Goal: Task Accomplishment & Management: Manage account settings

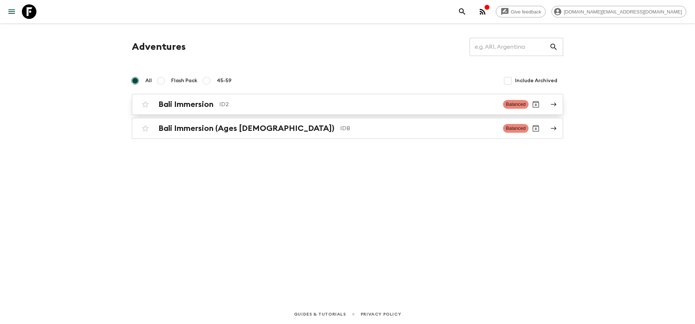
click at [244, 106] on p "ID2" at bounding box center [358, 104] width 278 height 9
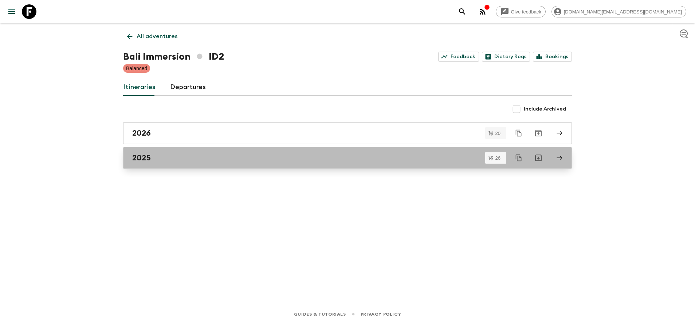
click at [170, 160] on div "2025" at bounding box center [340, 157] width 417 height 9
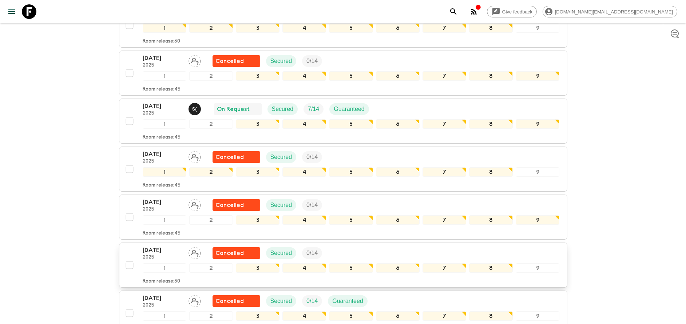
scroll to position [444, 0]
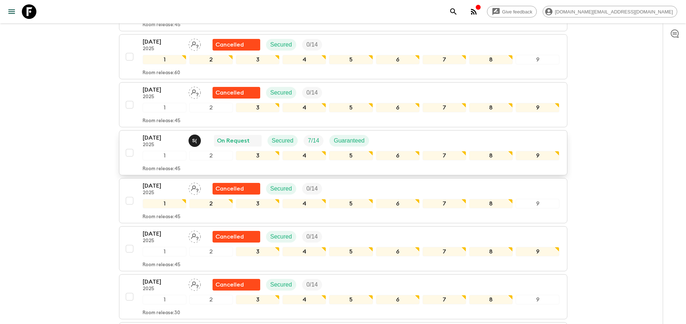
click at [160, 137] on p "[DATE]" at bounding box center [163, 138] width 40 height 9
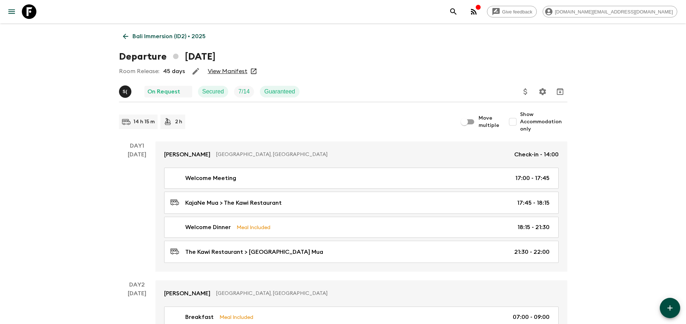
click at [223, 70] on link "View Manifest" at bounding box center [228, 71] width 40 height 7
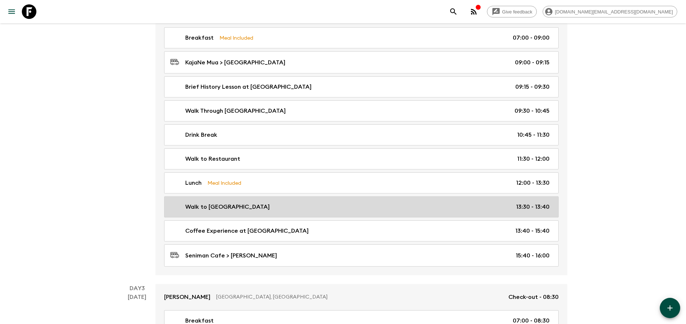
scroll to position [279, 0]
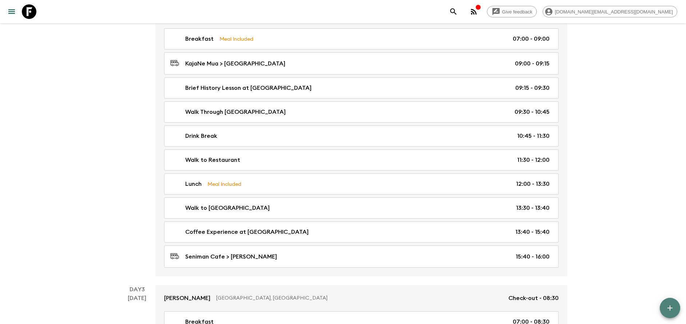
click at [666, 307] on icon "button" at bounding box center [670, 308] width 9 height 9
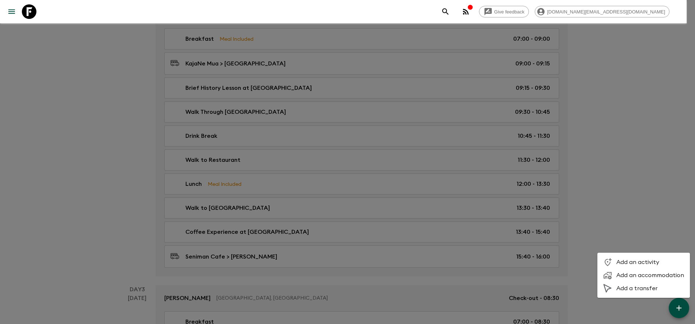
click at [588, 210] on div at bounding box center [347, 162] width 695 height 324
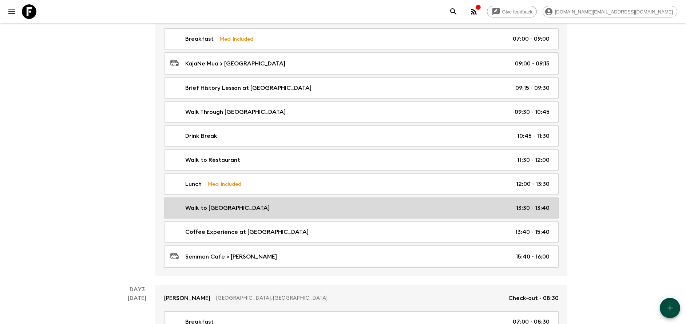
click at [436, 209] on div "Walk to Seniman Cafe 13:30 - 13:40" at bounding box center [359, 208] width 379 height 9
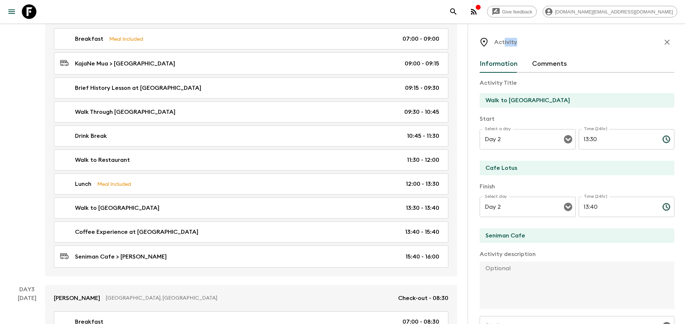
drag, startPoint x: 522, startPoint y: 40, endPoint x: 505, endPoint y: 42, distance: 16.9
click at [505, 42] on div "Activity" at bounding box center [577, 42] width 195 height 15
click at [505, 42] on p "Activity" at bounding box center [506, 42] width 23 height 9
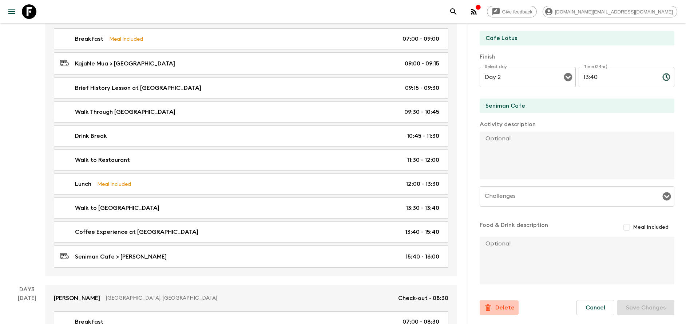
click at [499, 311] on p "Delete" at bounding box center [505, 308] width 19 height 9
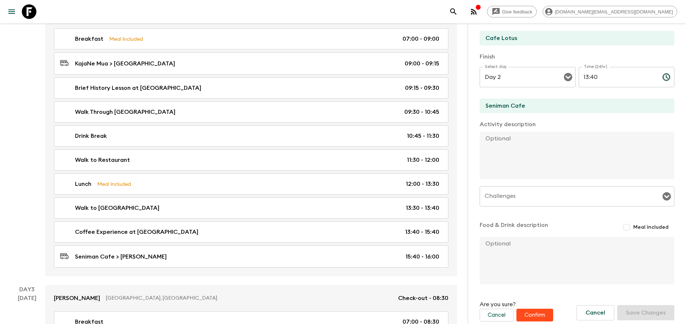
click at [529, 314] on button "Confirm" at bounding box center [535, 315] width 37 height 13
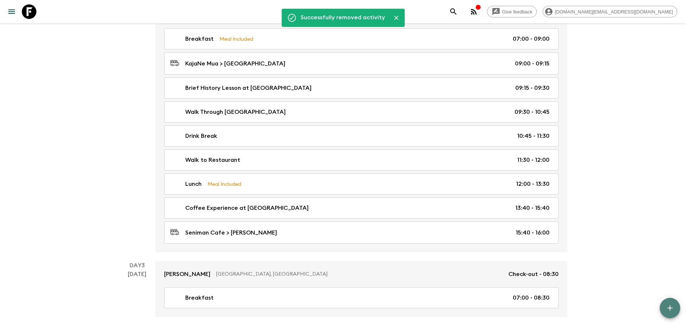
click at [671, 314] on button "button" at bounding box center [670, 308] width 20 height 20
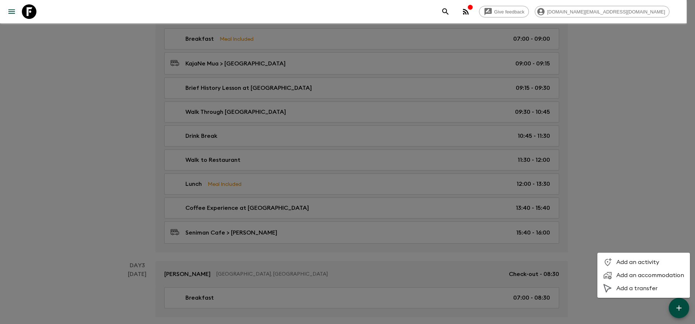
click at [627, 284] on li "Add a transfer" at bounding box center [643, 288] width 92 height 13
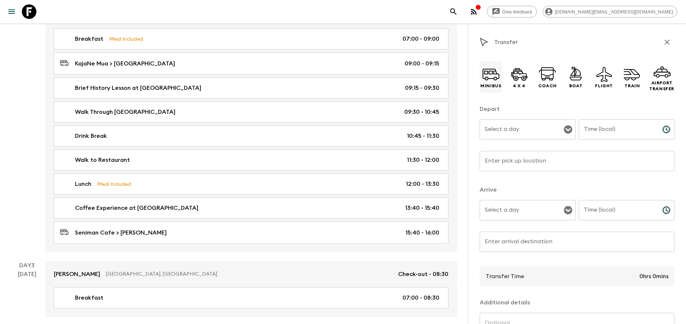
click at [491, 87] on p "Minibus" at bounding box center [491, 86] width 21 height 6
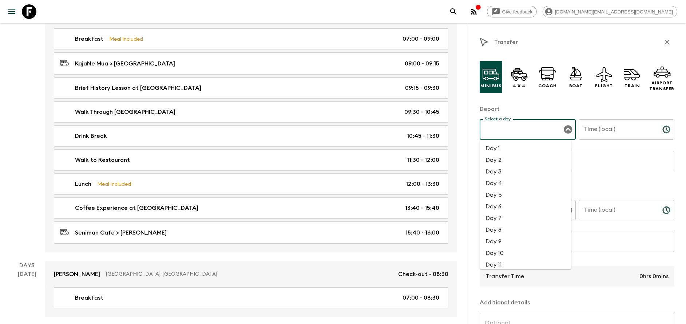
click at [505, 130] on input "Select a day" at bounding box center [522, 130] width 79 height 14
click at [518, 160] on li "Day 2" at bounding box center [526, 160] width 92 height 12
type input "Day 2"
click at [597, 131] on input "Time (local)" at bounding box center [618, 129] width 78 height 20
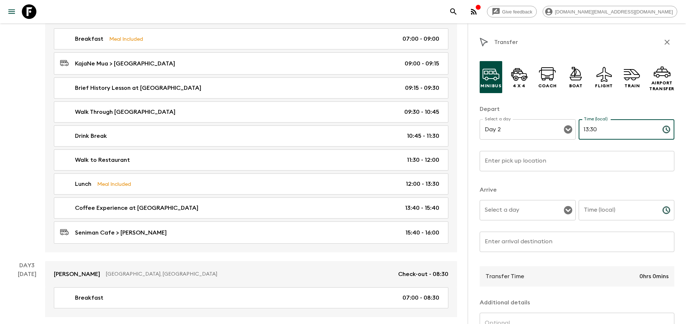
type input "13:30"
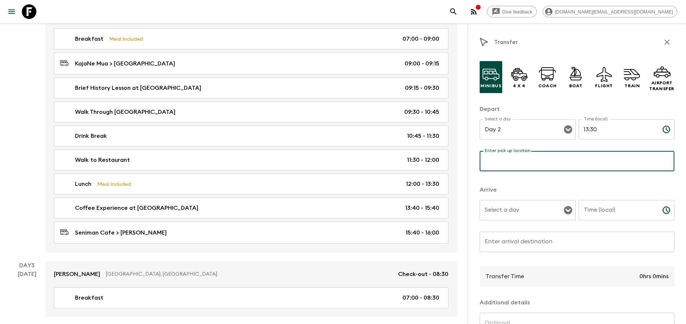
click at [529, 160] on input "Enter pick up location" at bounding box center [577, 161] width 195 height 20
type input "Cafe Lotus"
click at [516, 204] on input "Select a day" at bounding box center [522, 211] width 79 height 14
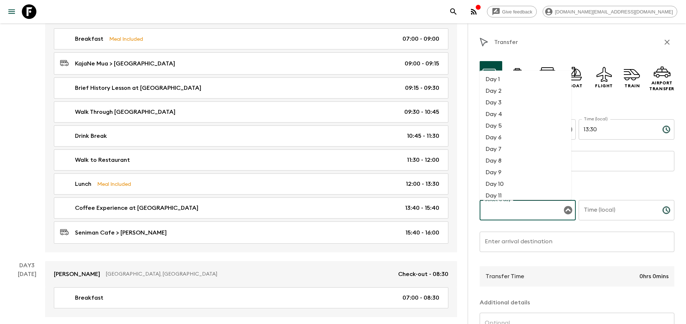
click at [502, 91] on li "Day 2" at bounding box center [526, 91] width 92 height 12
type input "Day 2"
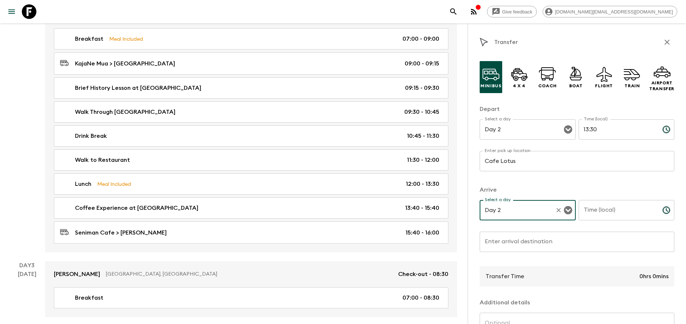
click at [587, 211] on input "Time (local)" at bounding box center [618, 210] width 78 height 20
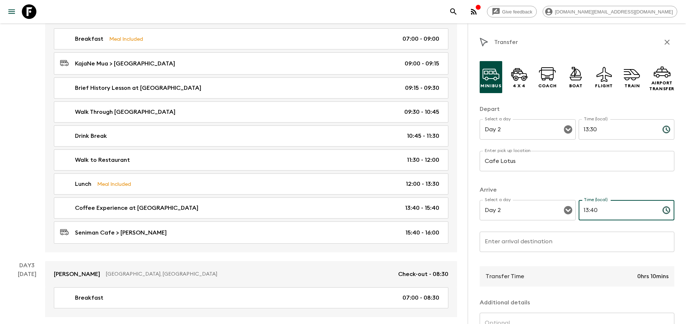
type input "13:40"
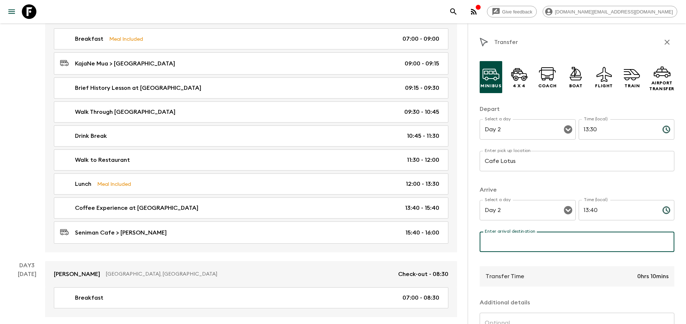
click at [567, 239] on input "Enter arrival destination" at bounding box center [577, 242] width 195 height 20
paste input "I Wayan Muka MASK PRODUCT"
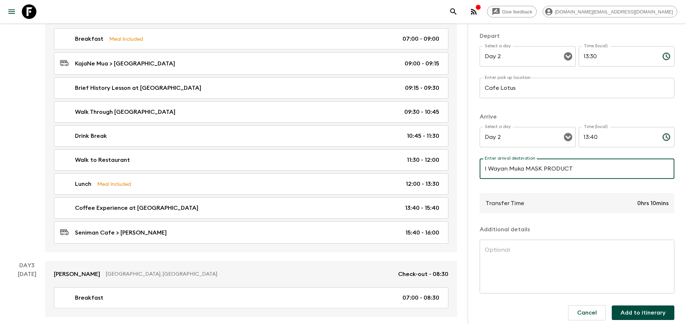
scroll to position [76, 0]
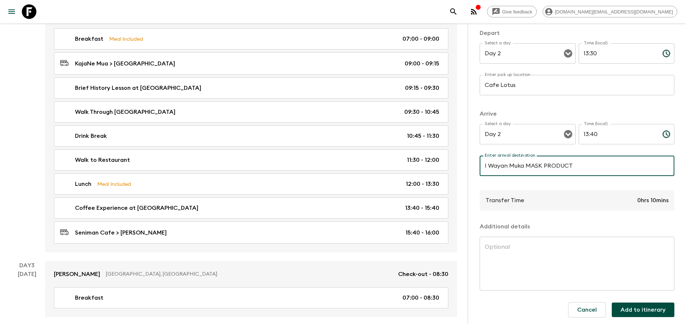
type input "I Wayan Muka MASK PRODUCT"
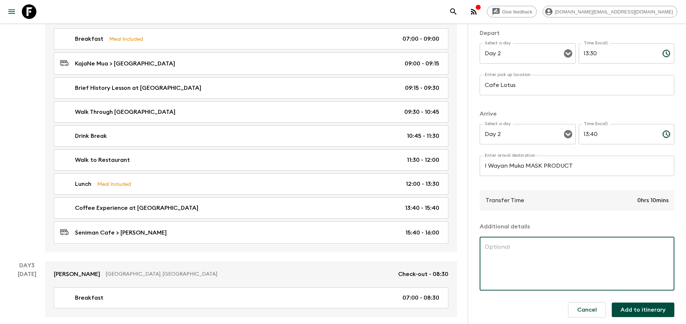
click at [538, 247] on textarea at bounding box center [577, 264] width 185 height 42
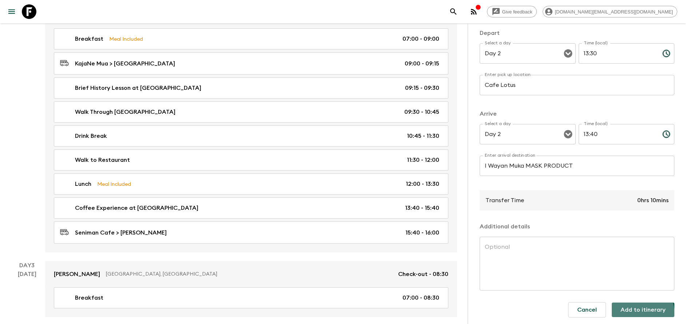
click at [621, 316] on button "Add to itinerary" at bounding box center [643, 310] width 63 height 15
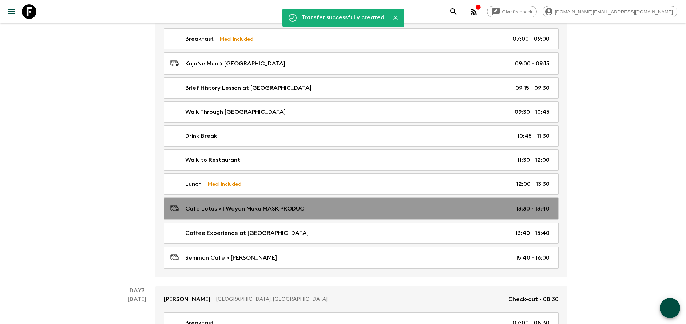
click at [336, 209] on div "Cafe Lotus > I Wayan Muka MASK PRODUCT 13:30 - 13:40" at bounding box center [359, 209] width 379 height 10
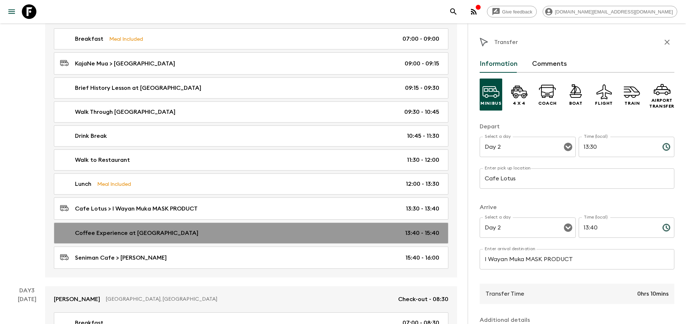
click at [324, 230] on div "Coffee Experience at [GEOGRAPHIC_DATA] 13:40 - 15:40" at bounding box center [249, 233] width 379 height 9
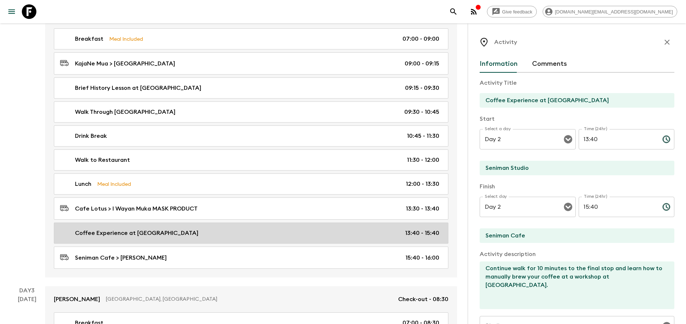
click at [324, 230] on div "Coffee Experience at [GEOGRAPHIC_DATA] 13:40 - 15:40" at bounding box center [249, 233] width 379 height 9
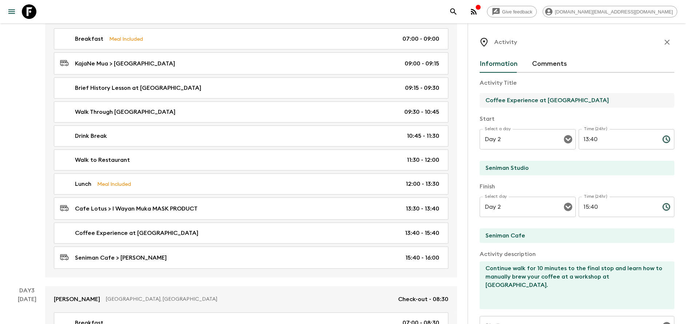
click at [536, 106] on input "Coffee Experience at [GEOGRAPHIC_DATA]" at bounding box center [574, 100] width 189 height 15
paste input "I Wayan Muka MASK PRODUCT"
type input "I Wayan Muka MASK PRODUCT"
click at [521, 168] on input "Seniman Studio" at bounding box center [574, 168] width 189 height 15
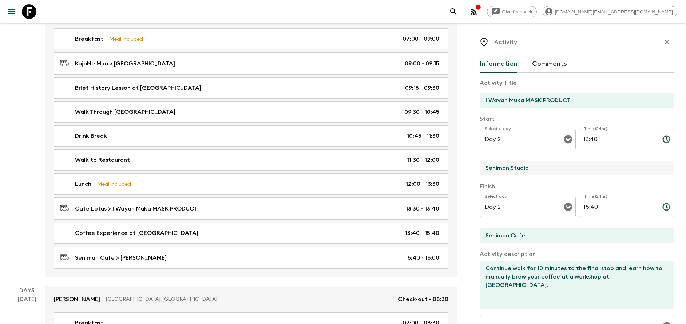
paste input "I Wayan Muka MASK PRODUCT"
type input "I Wayan Muka MASK PRODUCT"
click at [594, 140] on input "13:40" at bounding box center [618, 139] width 78 height 20
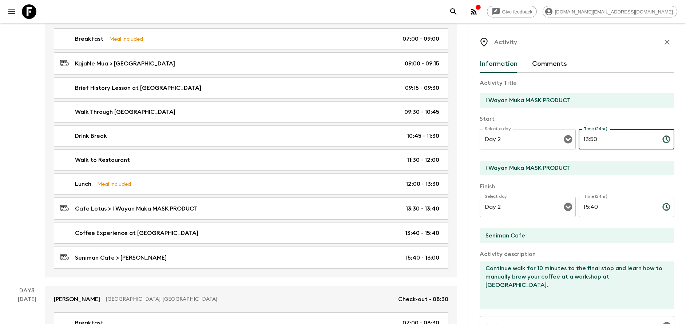
type input "13:50"
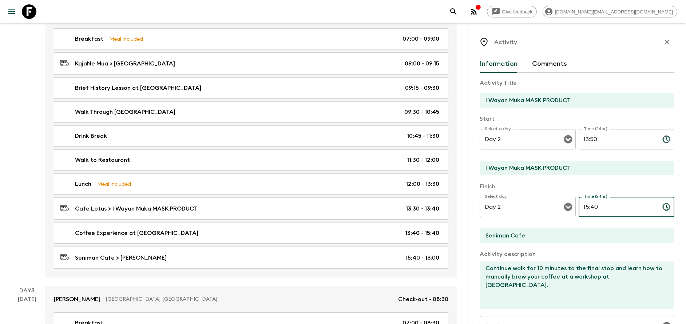
click at [589, 204] on input "15:40" at bounding box center [618, 207] width 78 height 20
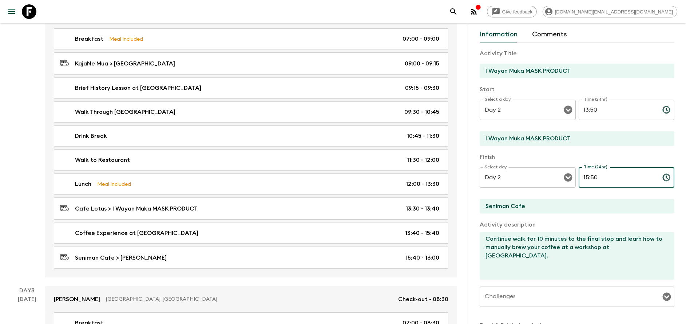
scroll to position [36, 0]
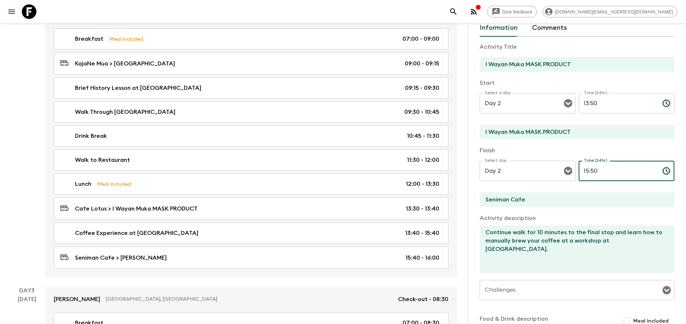
type input "15:50"
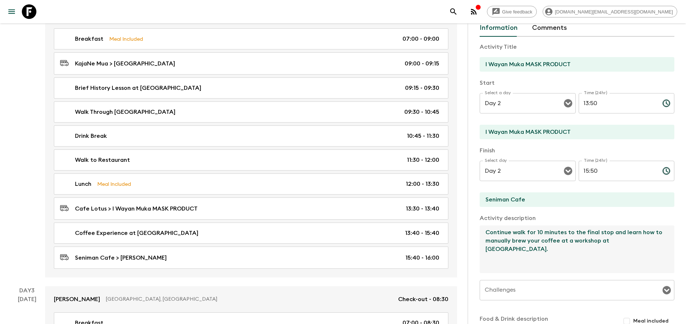
click at [575, 230] on textarea "Continue walk for 10 minutes to the final stop and learn how to manually brew y…" at bounding box center [574, 250] width 189 height 48
paste textarea "Step into the world of one of Bali's traditional mask-makers, where each hand-c…"
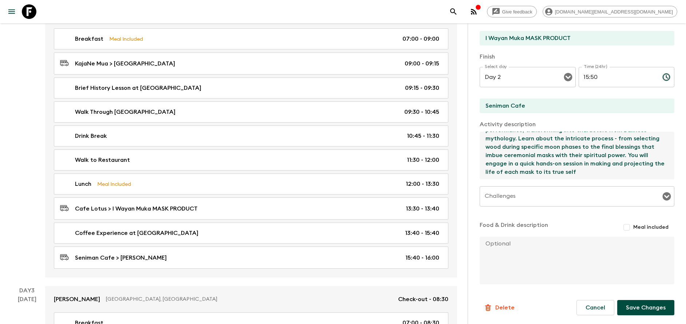
scroll to position [328, 0]
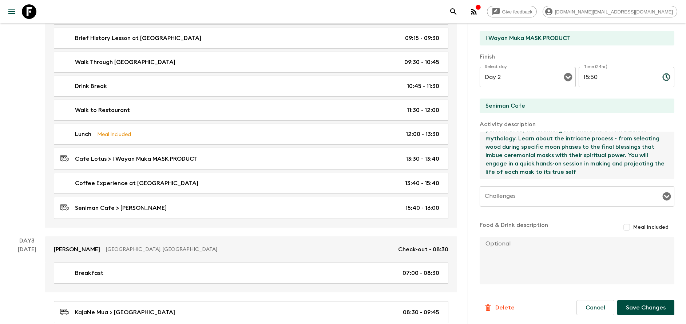
type textarea "Step into the world of one of Bali's traditional mask-makers, where each hand-c…"
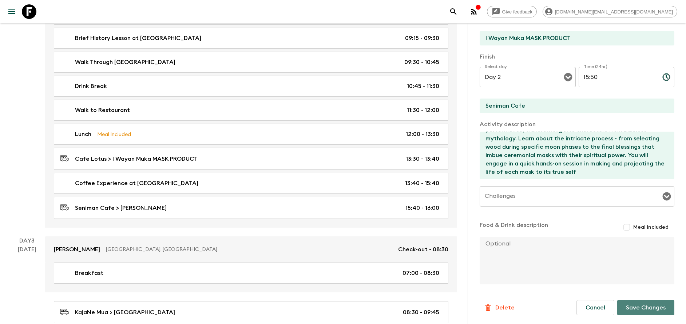
click at [626, 304] on button "Save Changes" at bounding box center [646, 307] width 57 height 15
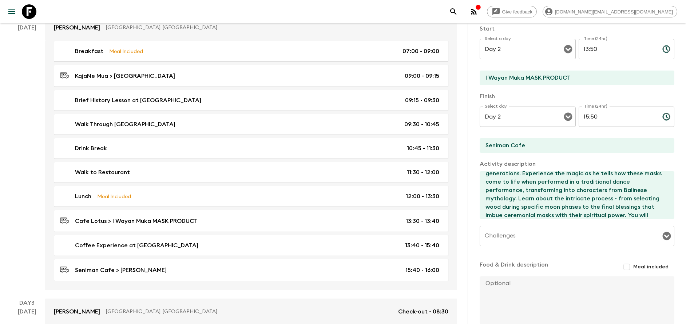
scroll to position [46, 0]
click at [528, 144] on input "Seniman Cafe" at bounding box center [574, 145] width 189 height 15
click at [576, 79] on input "I Wayan Muka MASK PRODUCT" at bounding box center [574, 78] width 189 height 15
click at [526, 143] on input "Seniman Cafe" at bounding box center [574, 145] width 189 height 15
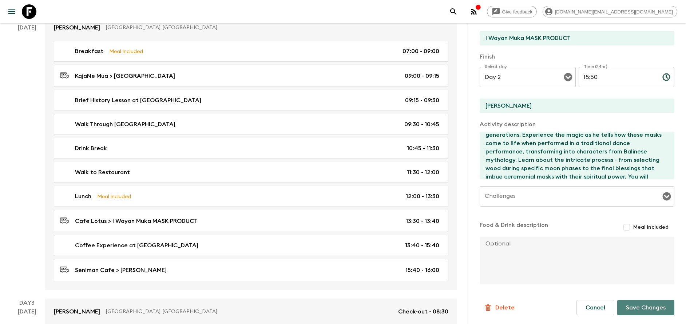
click at [618, 304] on button "Save Changes" at bounding box center [646, 307] width 57 height 15
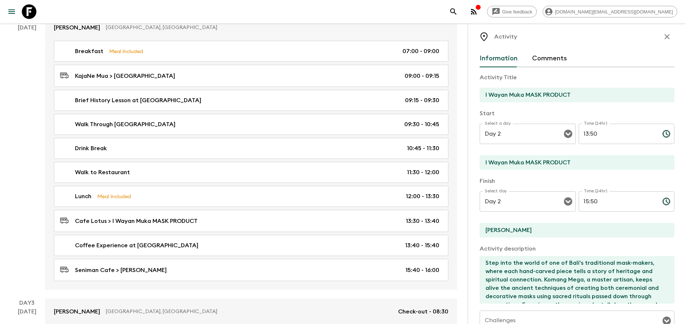
scroll to position [0, 0]
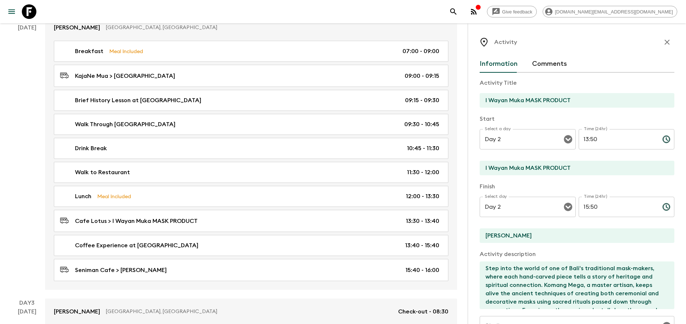
click at [521, 240] on input "[PERSON_NAME]" at bounding box center [574, 236] width 189 height 15
type input "K"
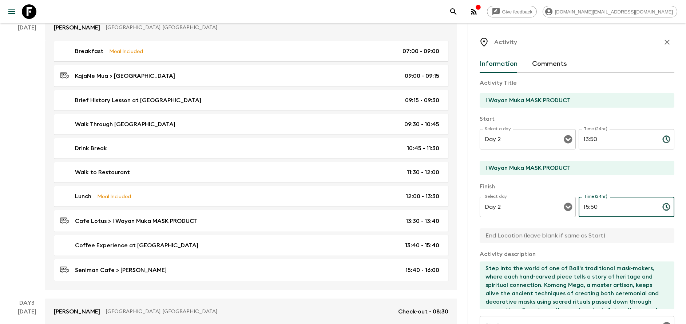
click at [590, 209] on input "15:50" at bounding box center [618, 207] width 78 height 20
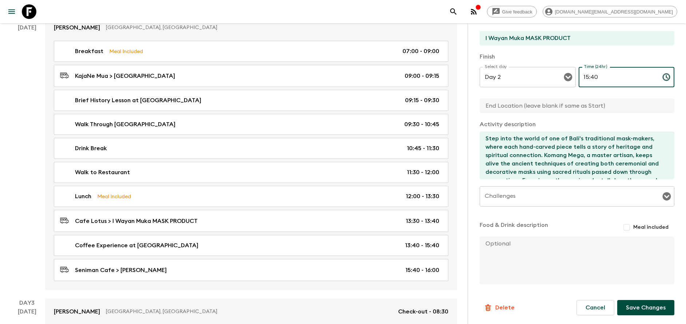
type input "15:40"
click at [626, 307] on button "Save Changes" at bounding box center [646, 307] width 57 height 15
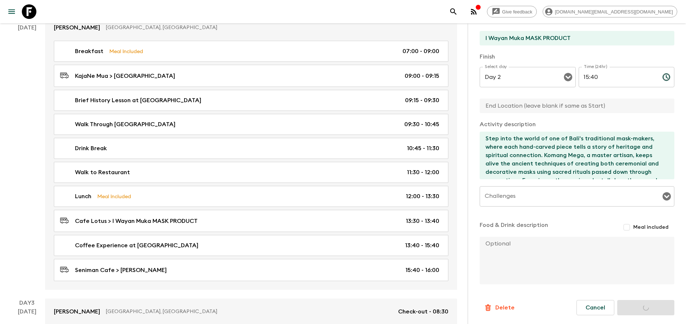
type input "I Wayan Muka MASK PRODUCT"
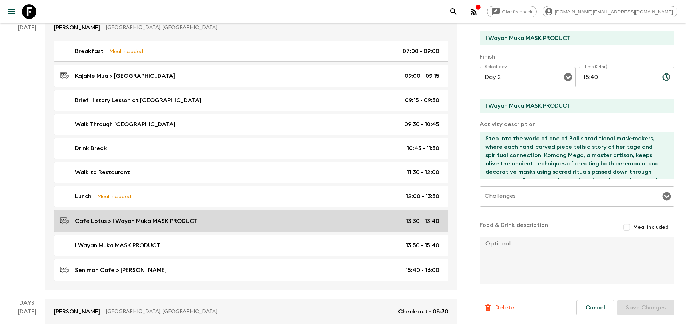
click at [212, 218] on div "Cafe Lotus > I Wayan Muka MASK PRODUCT 13:30 - 13:40" at bounding box center [249, 221] width 379 height 10
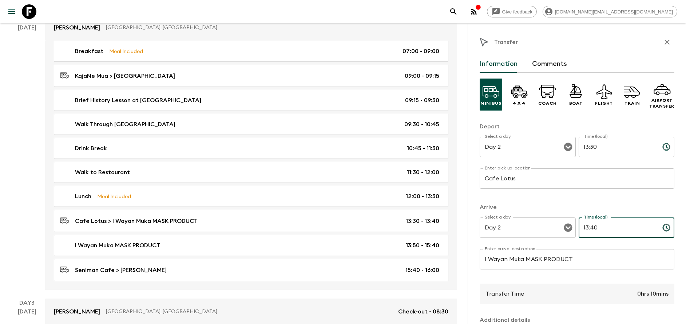
click at [591, 229] on input "13:40" at bounding box center [618, 228] width 78 height 20
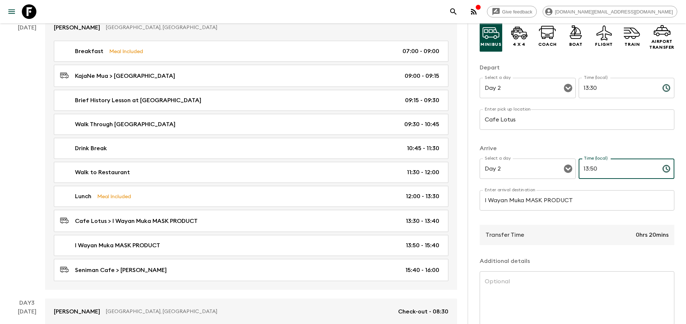
scroll to position [96, 0]
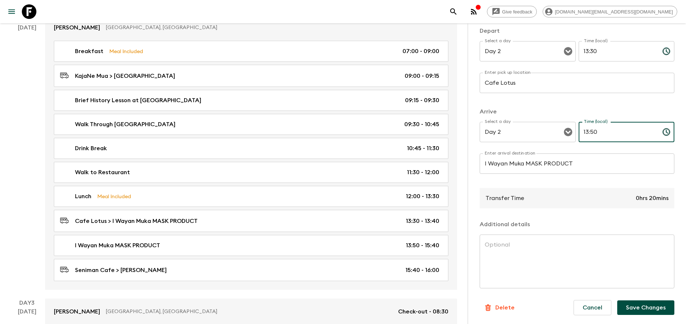
type input "13:50"
click at [642, 316] on div "Cancel Save Changes" at bounding box center [621, 308] width 107 height 27
click at [651, 312] on button "Save Changes" at bounding box center [646, 308] width 57 height 15
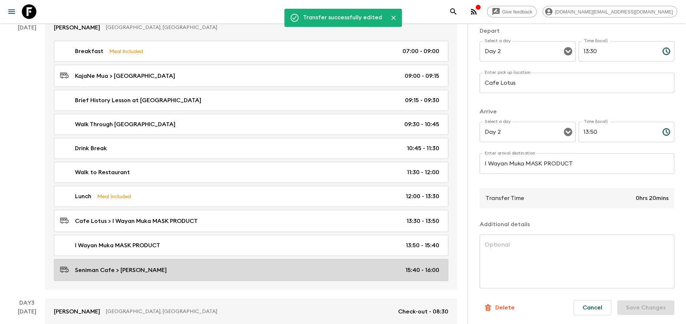
click at [382, 269] on div "Seniman Cafe > [PERSON_NAME] 15:40 - 16:00" at bounding box center [249, 270] width 379 height 10
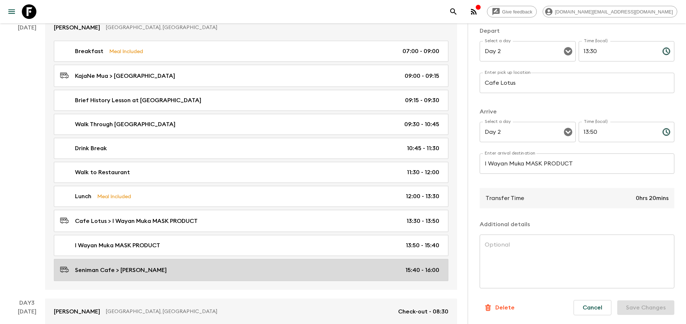
type input "Seniman Cafe"
type input "[PERSON_NAME]"
type textarea "Let our guide knows if you prefer to walk as it's only few minutes walking if y…"
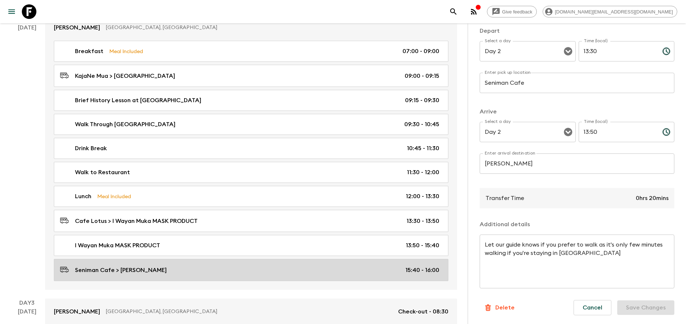
type input "15:40"
type input "16:00"
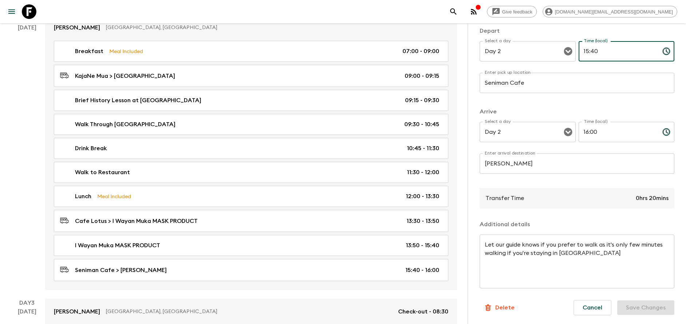
click at [591, 54] on input "15:40" at bounding box center [618, 51] width 78 height 20
type input "15:50"
click at [523, 84] on input "Seniman Cafe" at bounding box center [577, 83] width 195 height 20
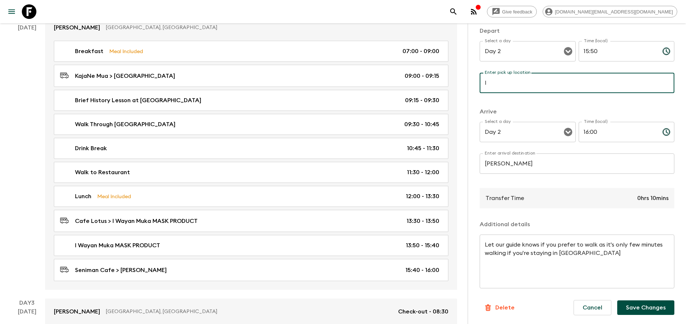
type input "I Wayan Muka MASK PRODUCT"
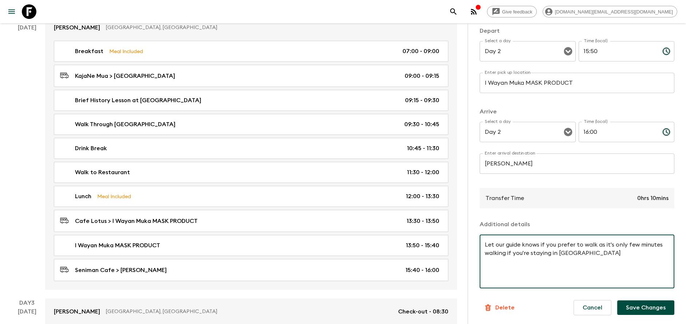
click at [619, 263] on textarea "Let our guide knows if you prefer to walk as it's only few minutes walking if y…" at bounding box center [577, 262] width 185 height 42
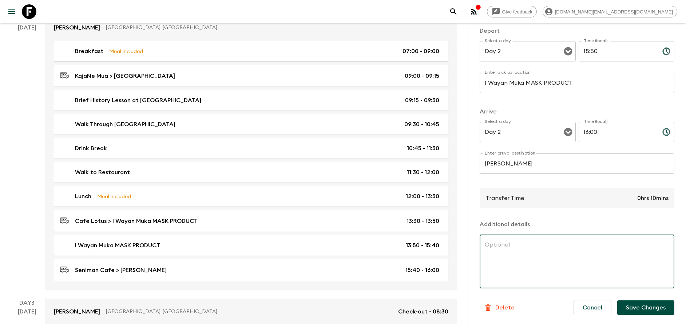
click at [655, 311] on button "Save Changes" at bounding box center [646, 308] width 57 height 15
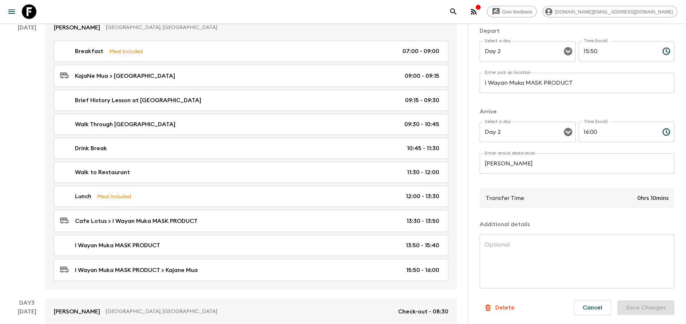
click at [591, 134] on input "16:00" at bounding box center [618, 132] width 78 height 20
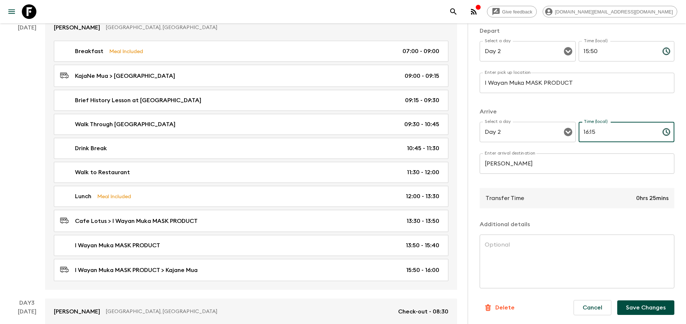
type input "16:15"
click at [631, 308] on button "Save Changes" at bounding box center [646, 308] width 57 height 15
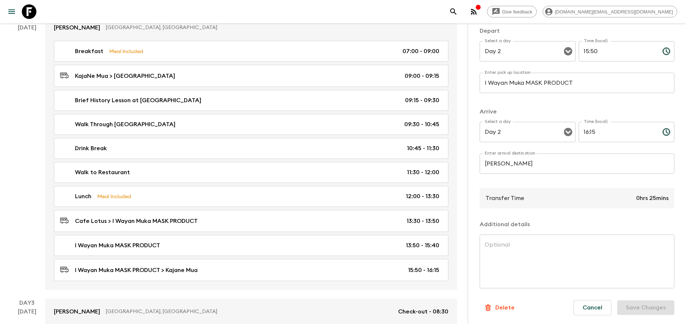
click at [631, 308] on div "Cancel Save Changes" at bounding box center [621, 308] width 107 height 27
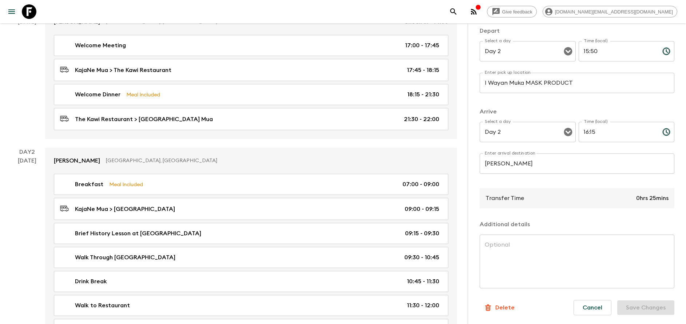
scroll to position [133, 0]
